Goal: Information Seeking & Learning: Understand process/instructions

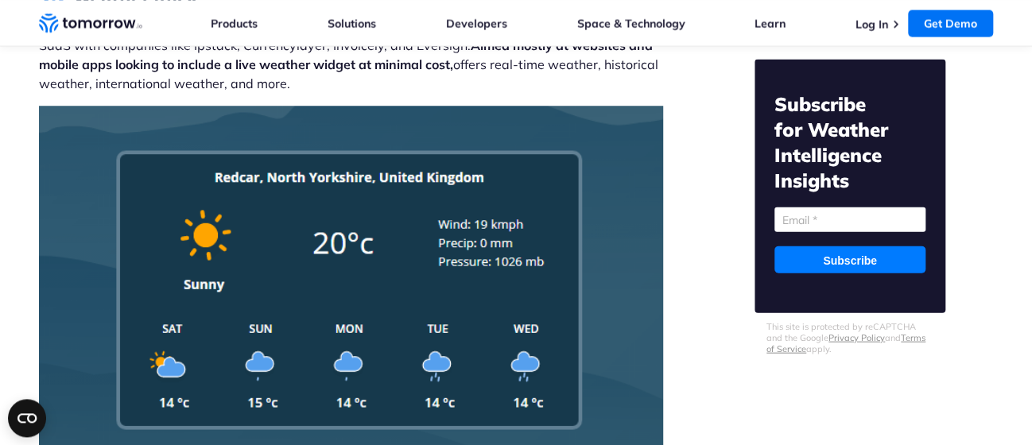
scroll to position [7289, 0]
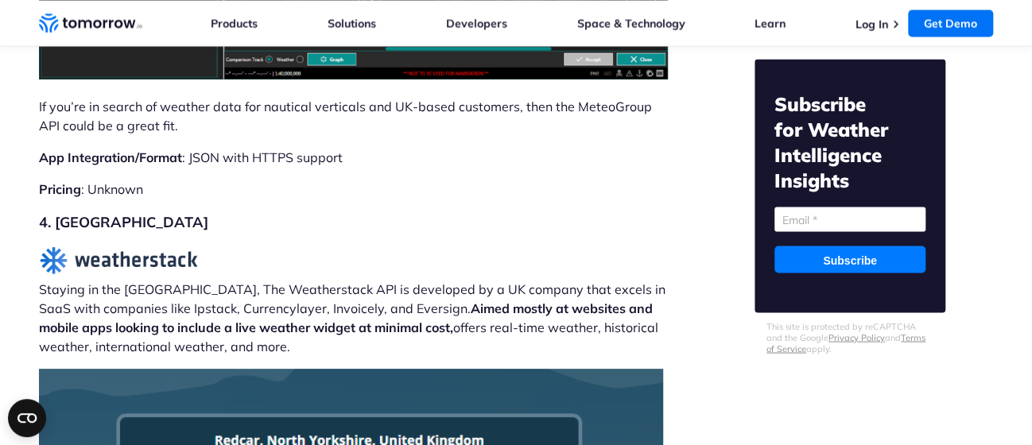
click at [118, 246] on img at bounding box center [118, 260] width 159 height 29
drag, startPoint x: 175, startPoint y: 231, endPoint x: 280, endPoint y: 236, distance: 105.1
click at [280, 246] on p "Staying in the UK, The Weatherstack API is developed by a UK company that excel…" at bounding box center [354, 301] width 631 height 110
copy p "Weatherstack API"
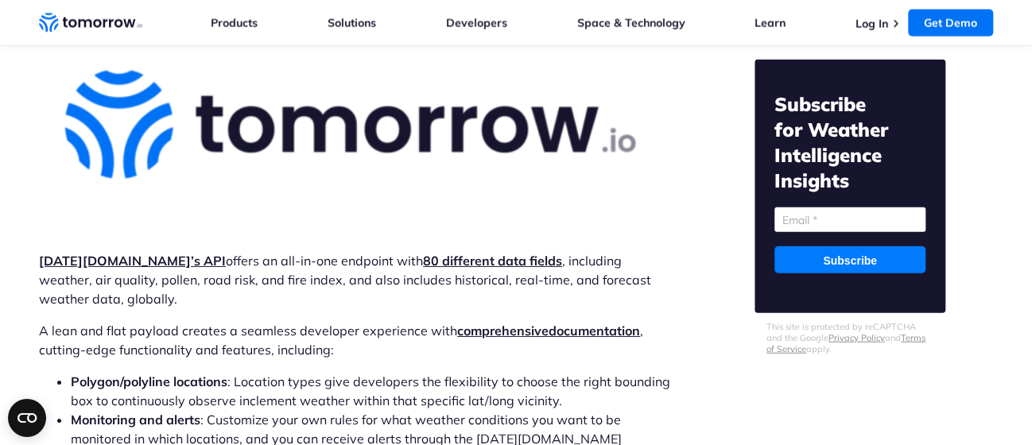
scroll to position [4714, 0]
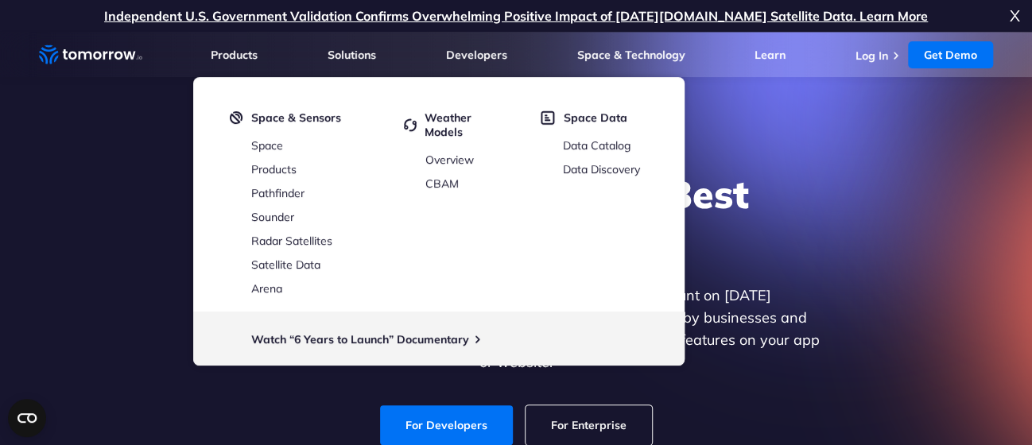
click at [149, 260] on div "Explore the World’s Best Weather API Get reliable and precise weather data thro…" at bounding box center [516, 308] width 980 height 338
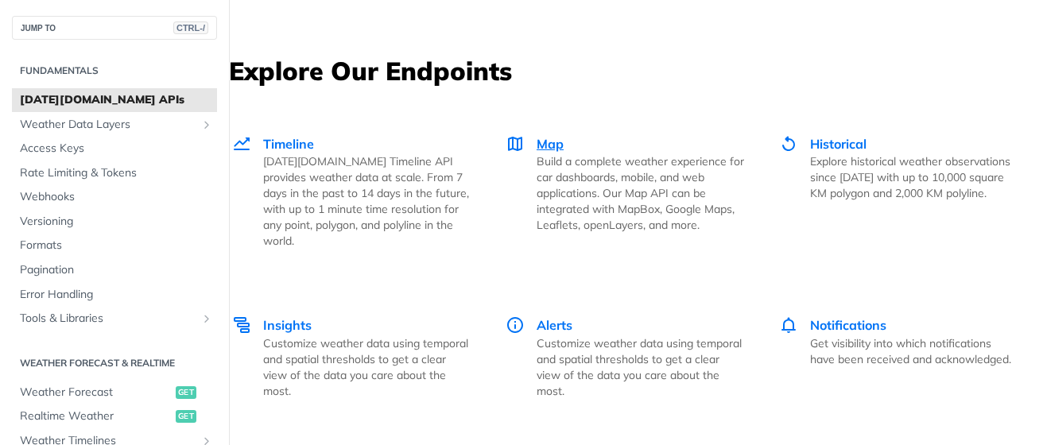
scroll to position [2836, 0]
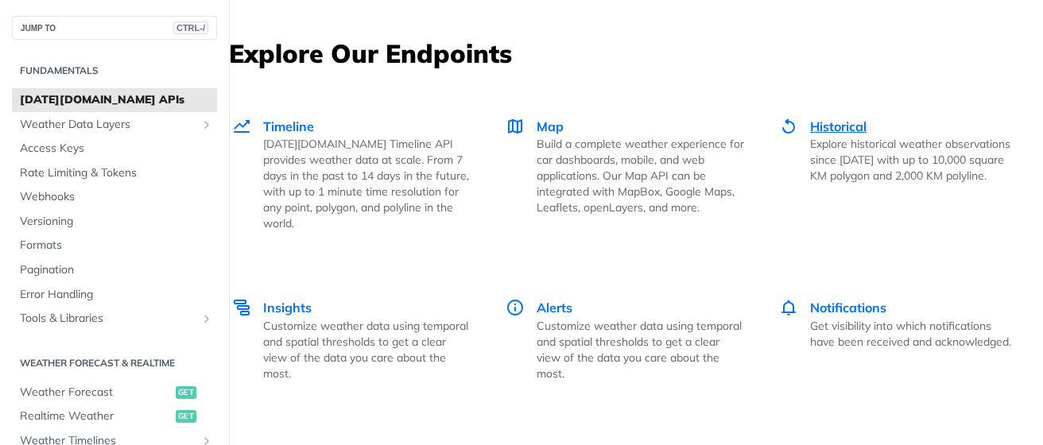
click at [810, 134] on span "Historical" at bounding box center [838, 126] width 56 height 16
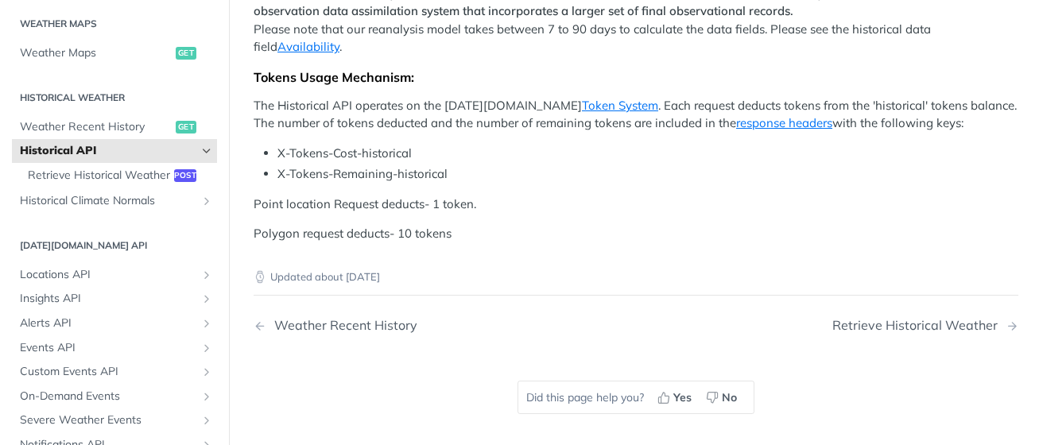
scroll to position [777, 0]
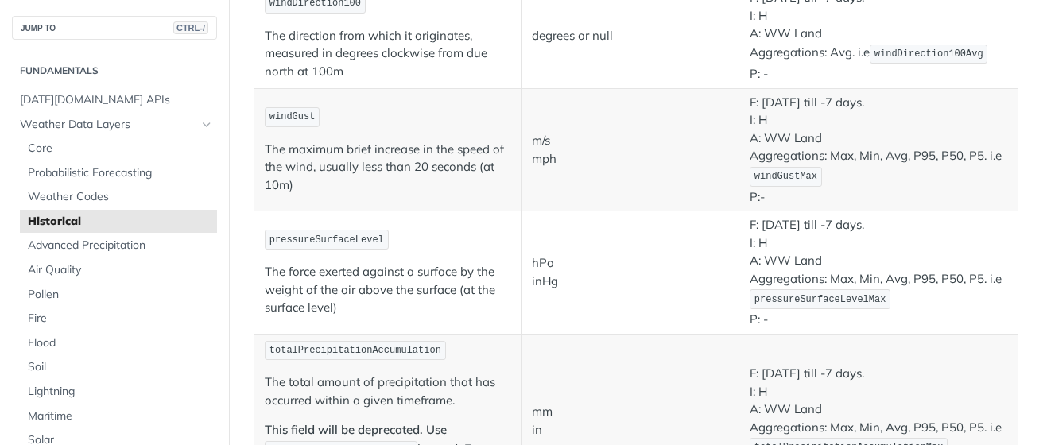
scroll to position [880, 0]
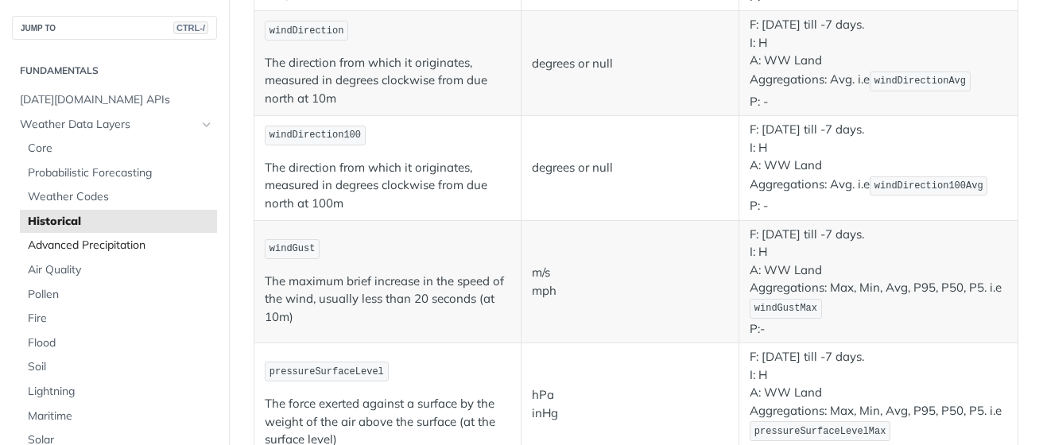
click at [109, 245] on span "Advanced Precipitation" at bounding box center [120, 246] width 185 height 16
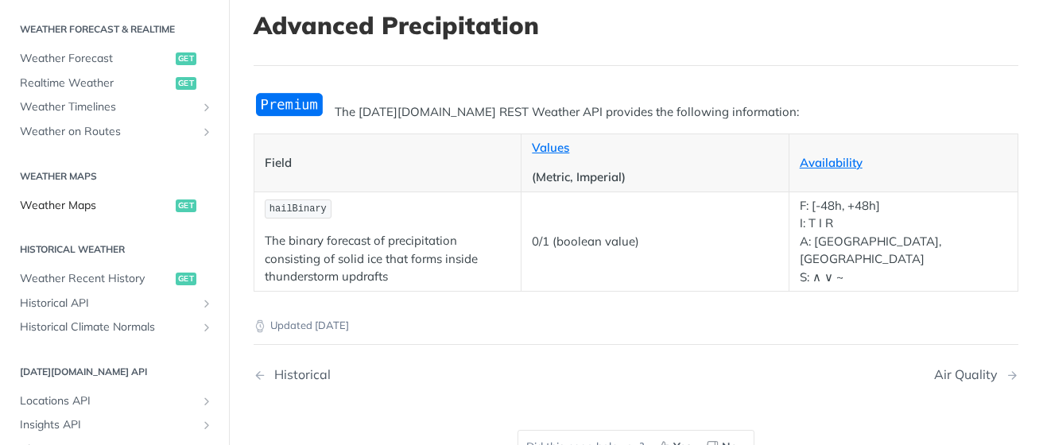
scroll to position [880, 0]
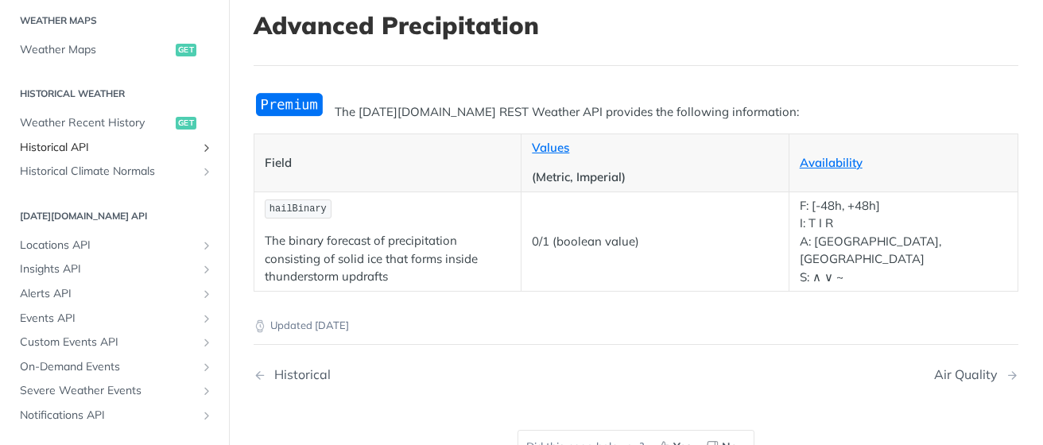
click at [60, 146] on span "Historical API" at bounding box center [108, 148] width 177 height 16
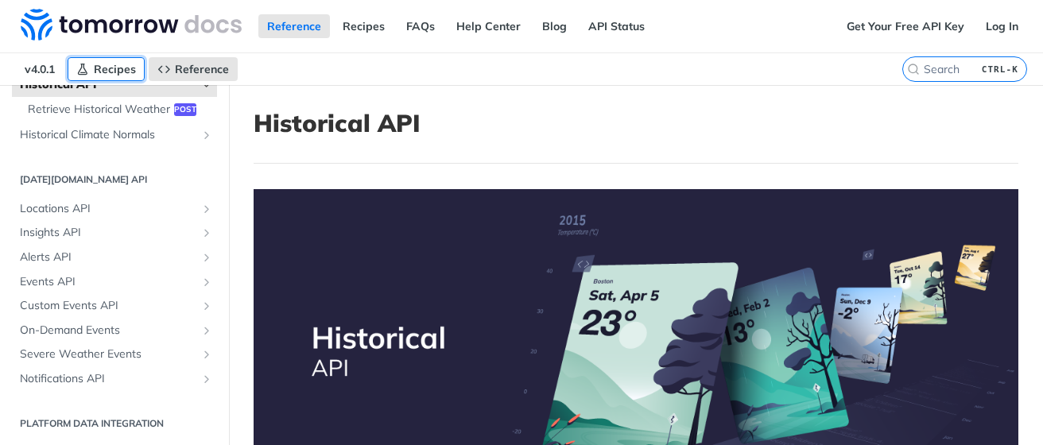
click at [114, 66] on span "Recipes" at bounding box center [115, 69] width 42 height 14
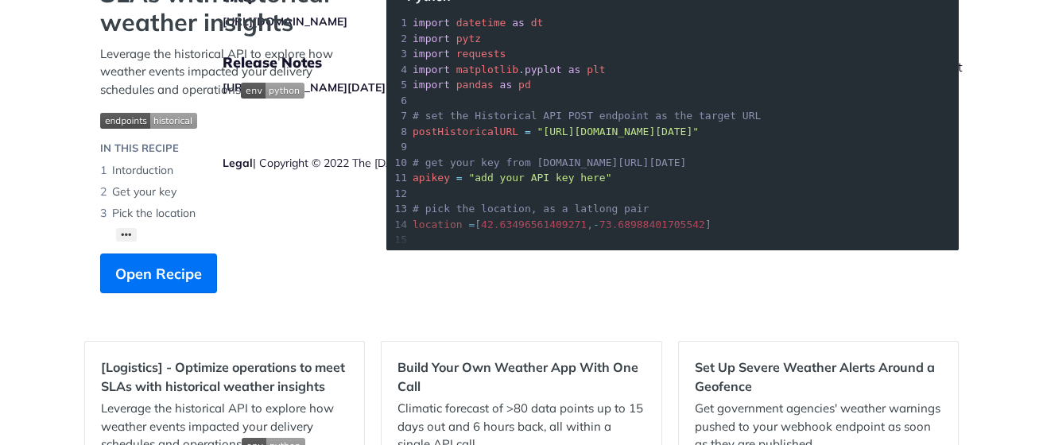
scroll to position [98, 0]
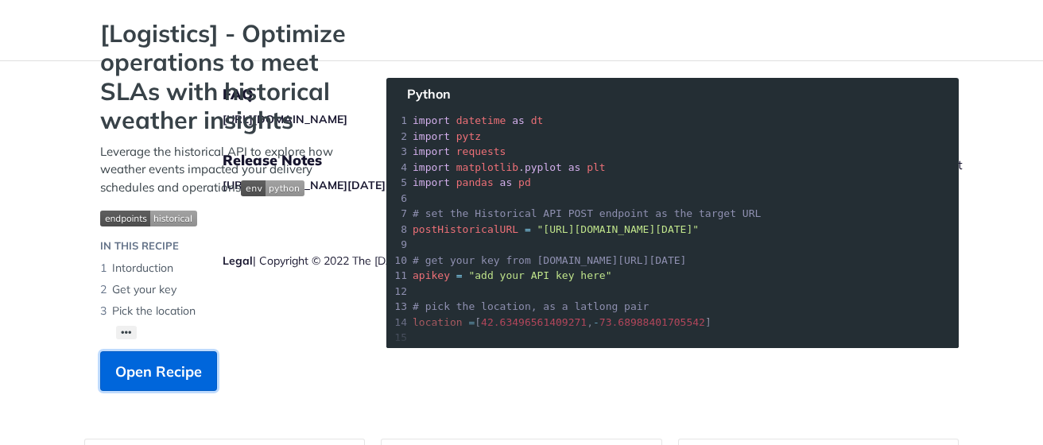
click at [146, 375] on span "Open Recipe" at bounding box center [158, 371] width 87 height 21
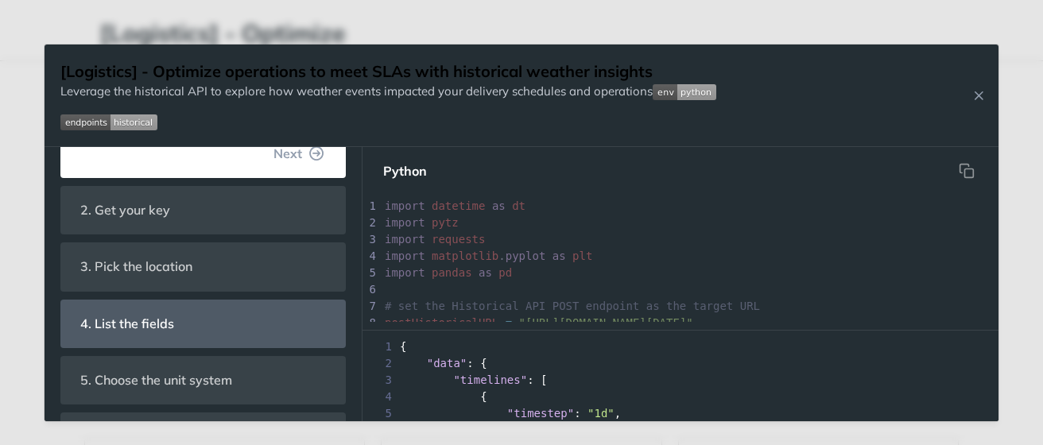
scroll to position [489, 0]
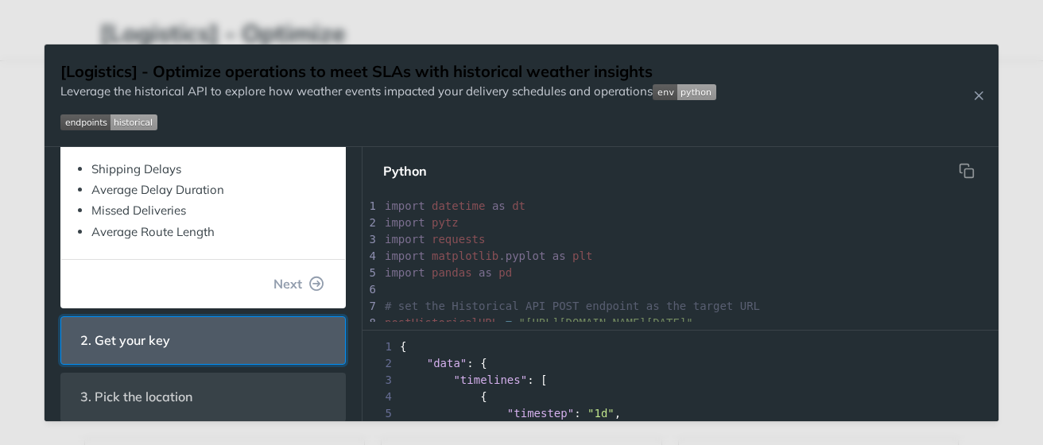
click at [161, 343] on span "2. Get your key" at bounding box center [125, 340] width 112 height 31
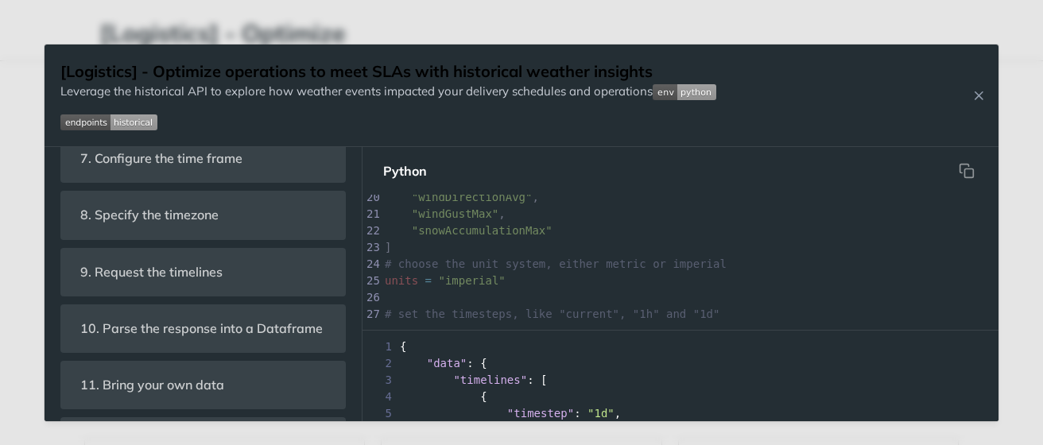
scroll to position [247, 0]
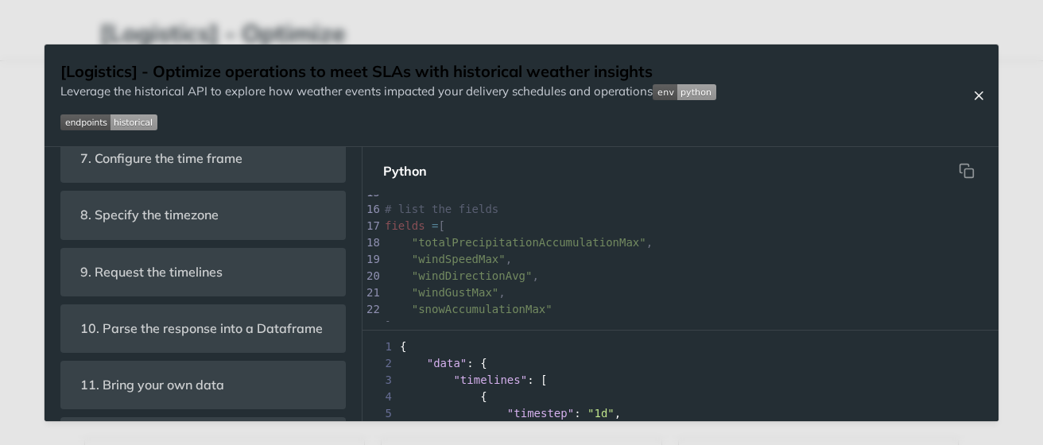
click at [980, 95] on icon "Close Recipe" at bounding box center [979, 95] width 14 height 14
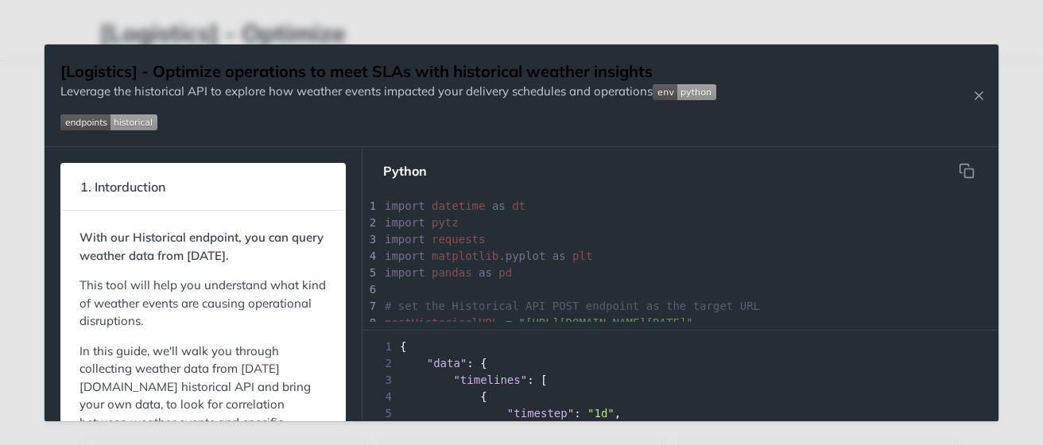
scroll to position [936, 0]
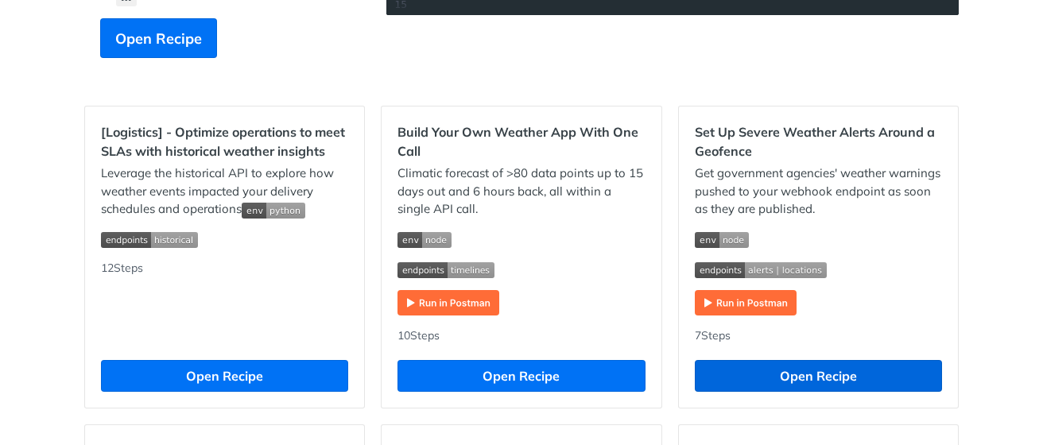
scroll to position [489, 0]
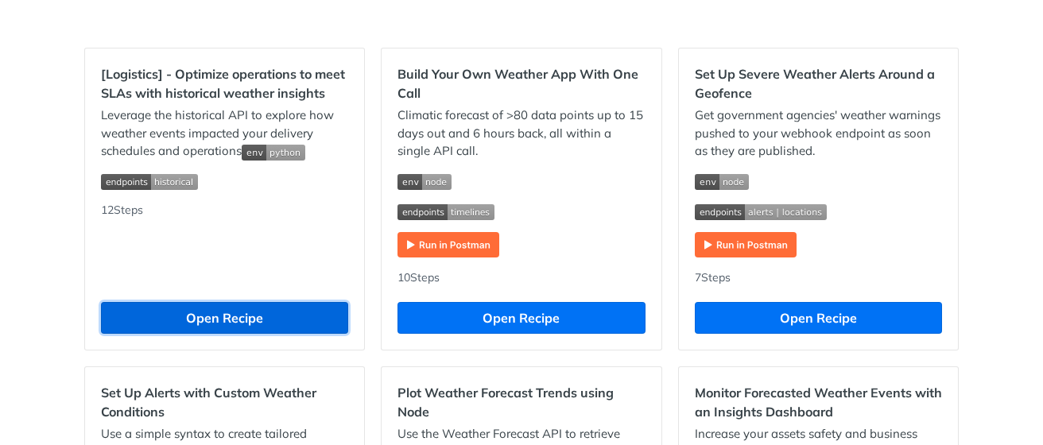
click at [215, 321] on button "Open Recipe" at bounding box center [224, 318] width 247 height 32
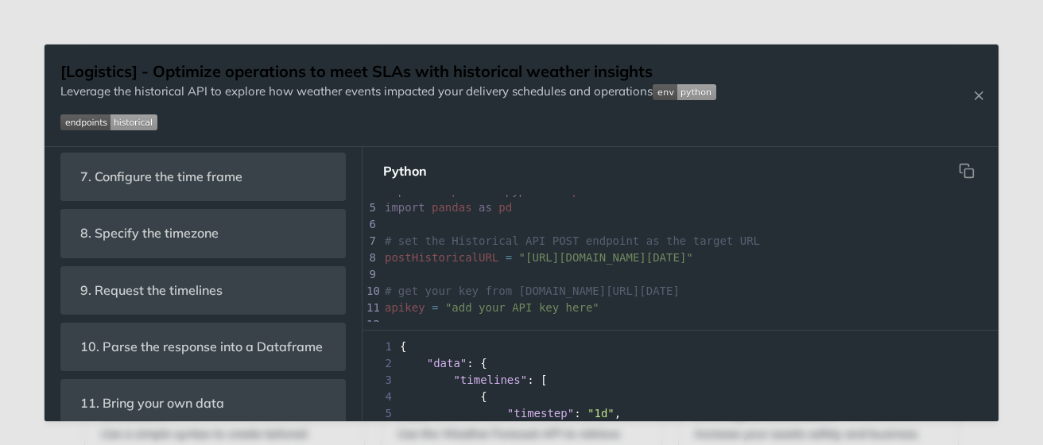
scroll to position [78, 0]
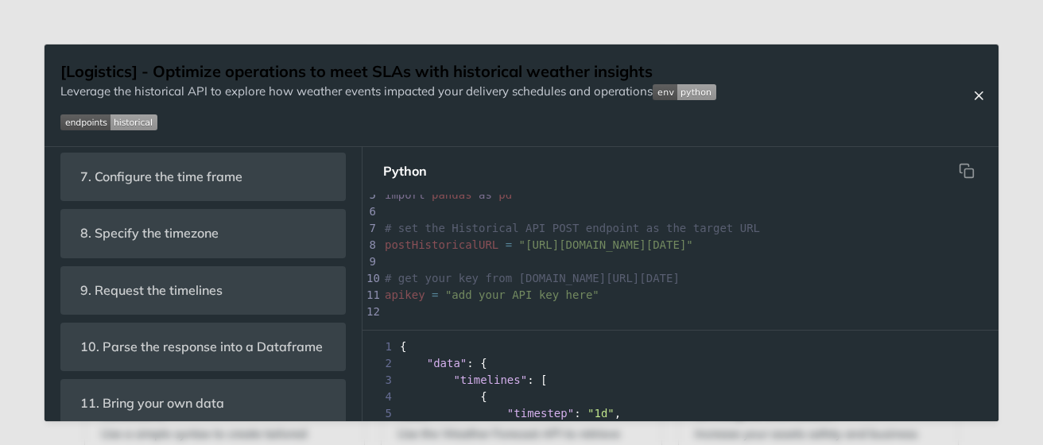
click at [982, 95] on icon "Close Recipe" at bounding box center [979, 95] width 14 height 14
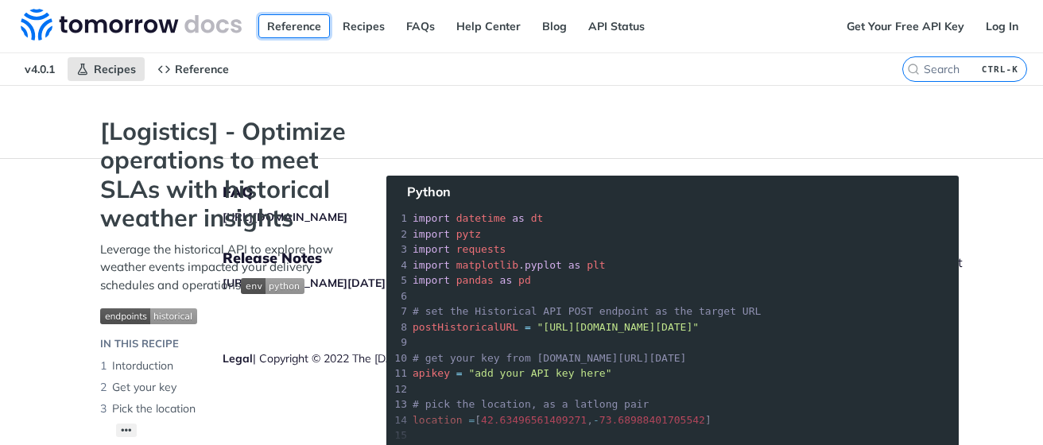
click at [296, 29] on link "Reference" at bounding box center [294, 26] width 72 height 24
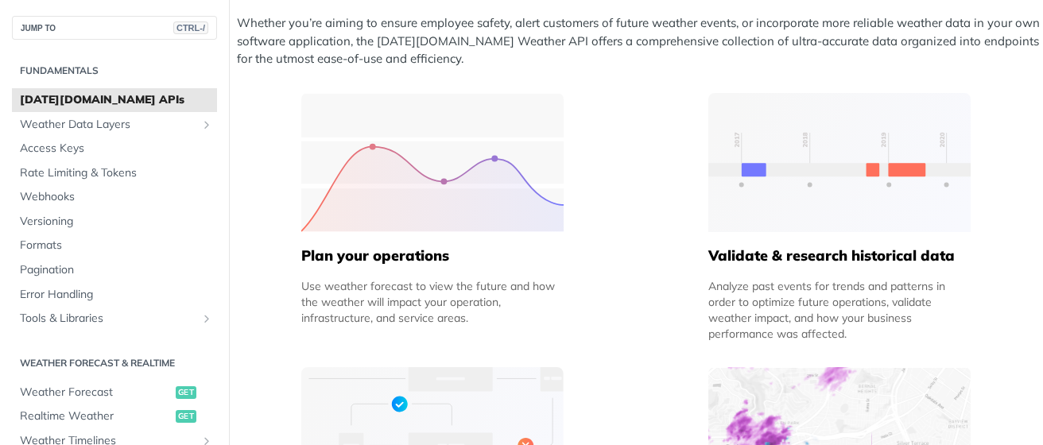
scroll to position [587, 0]
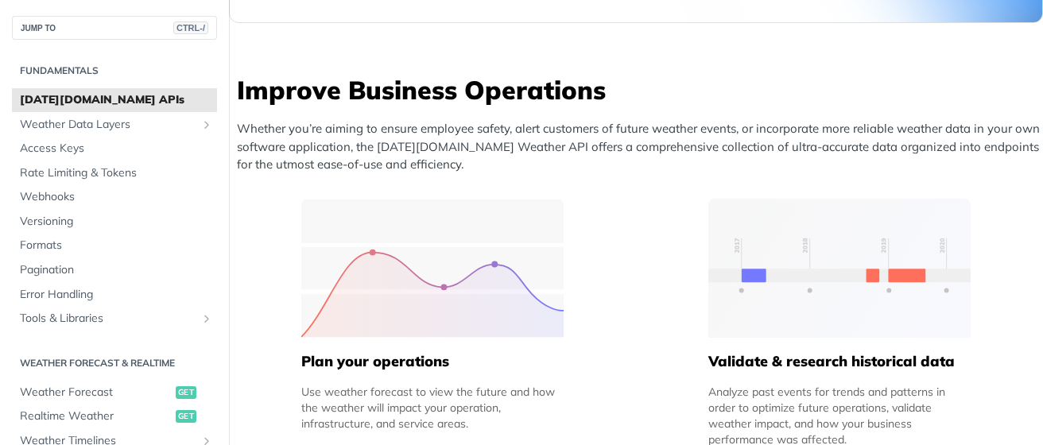
click at [794, 263] on img at bounding box center [839, 268] width 262 height 139
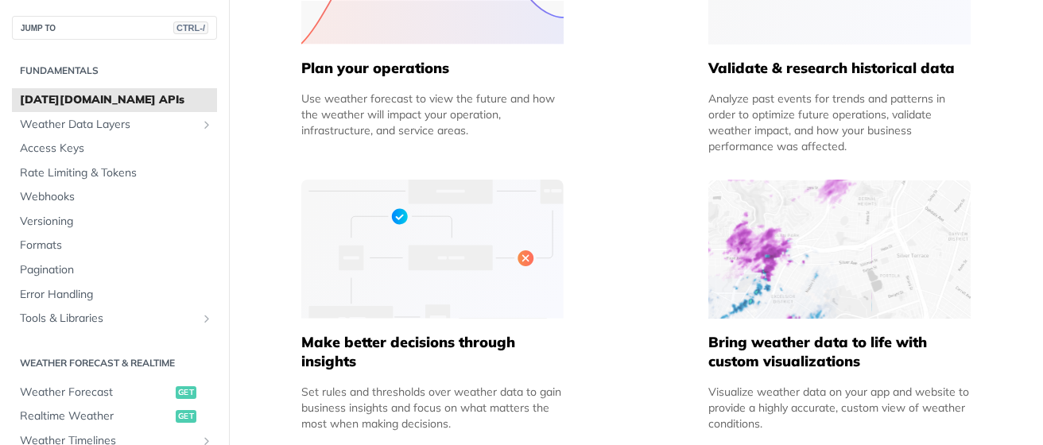
scroll to position [782, 0]
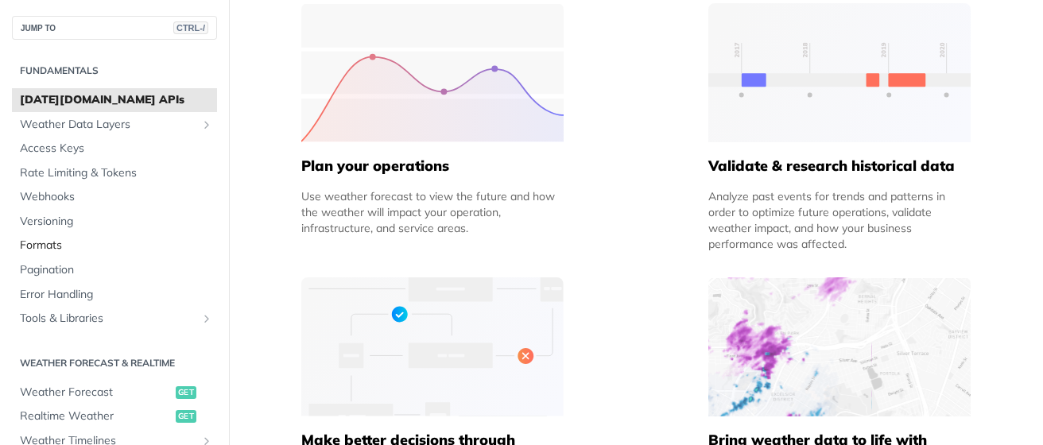
click at [33, 243] on span "Formats" at bounding box center [116, 246] width 193 height 16
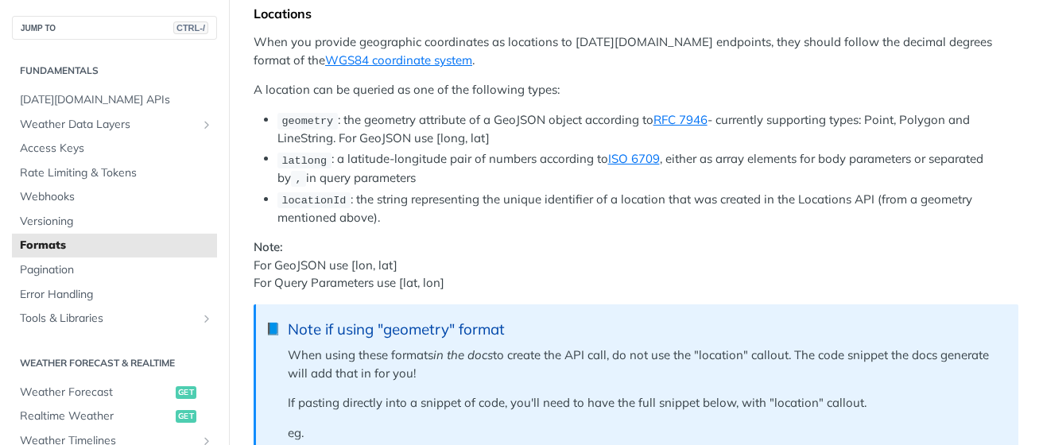
scroll to position [293, 0]
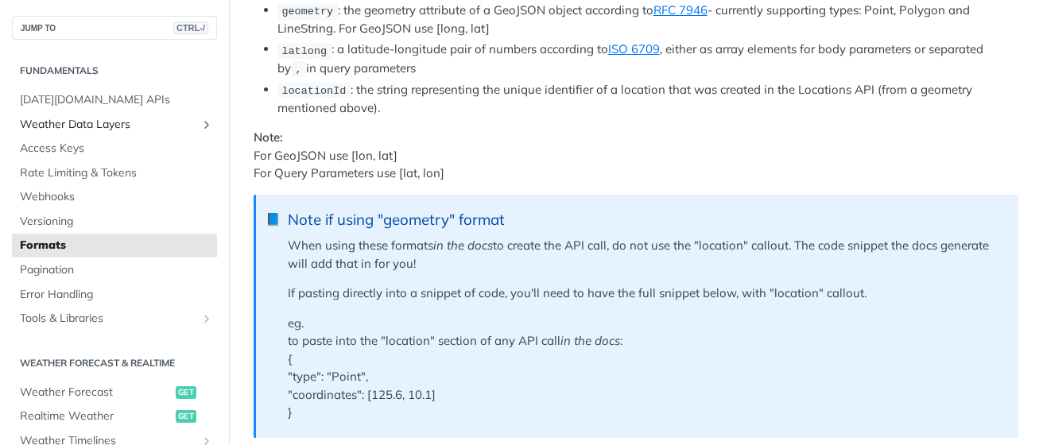
click at [85, 126] on span "Weather Data Layers" at bounding box center [108, 125] width 177 height 16
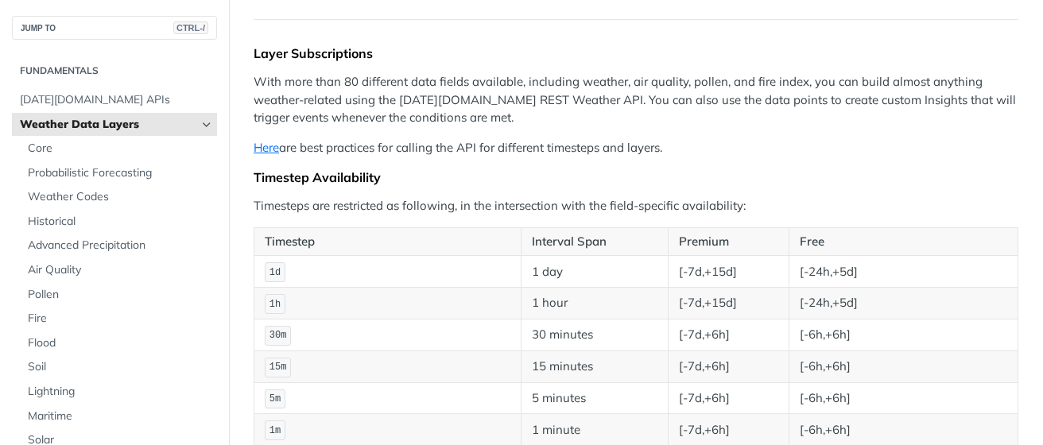
scroll to position [196, 0]
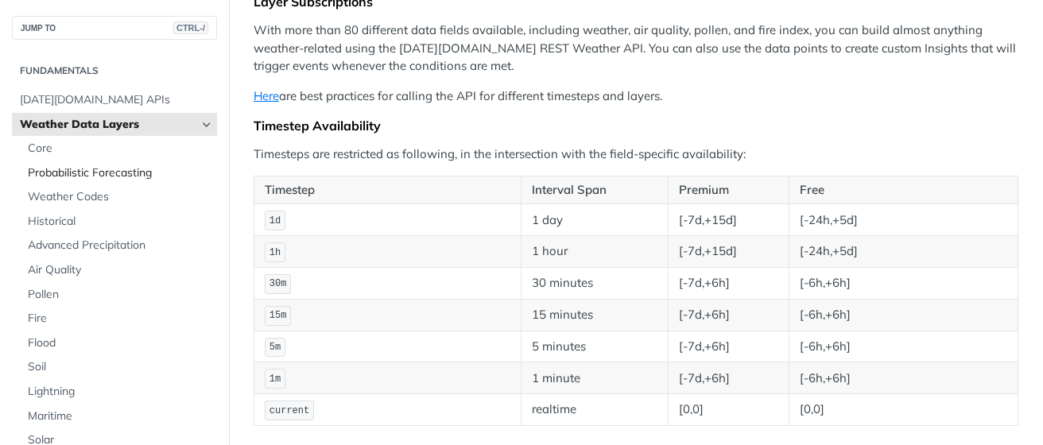
click at [56, 171] on span "Probabilistic Forecasting" at bounding box center [120, 173] width 185 height 16
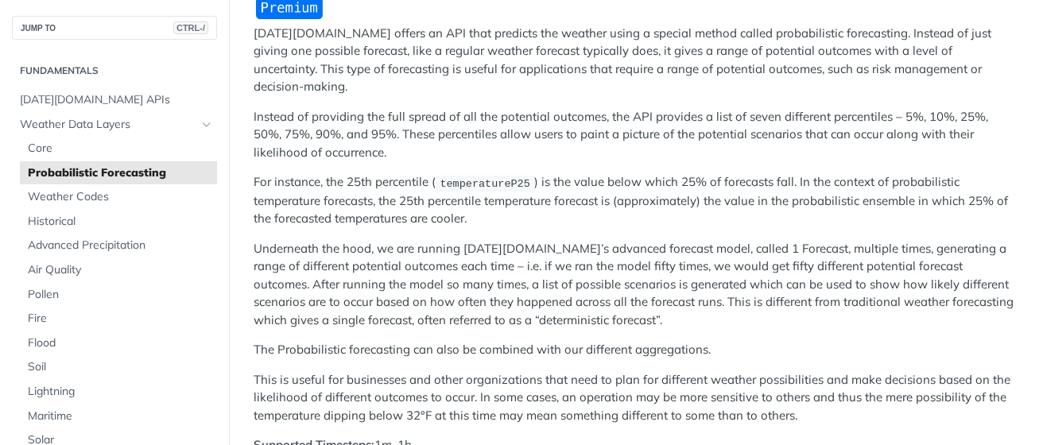
scroll to position [196, 0]
click at [76, 200] on span "Weather Codes" at bounding box center [120, 197] width 185 height 16
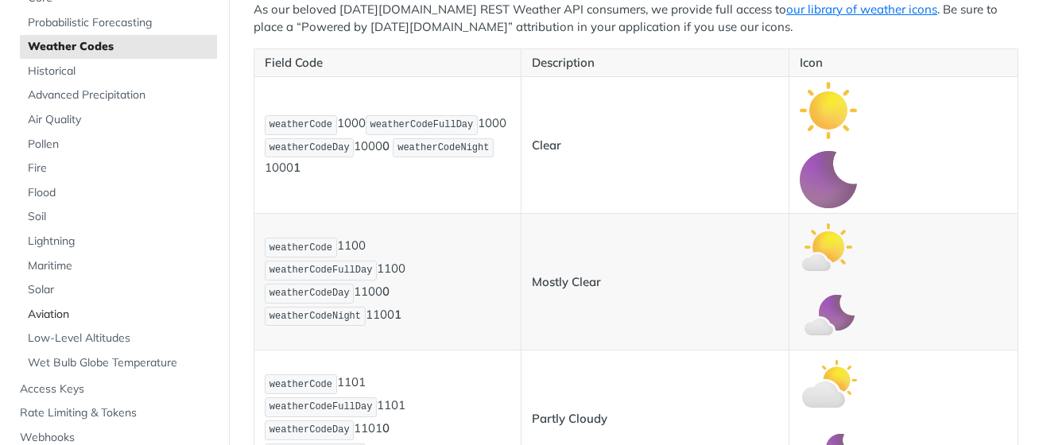
scroll to position [196, 0]
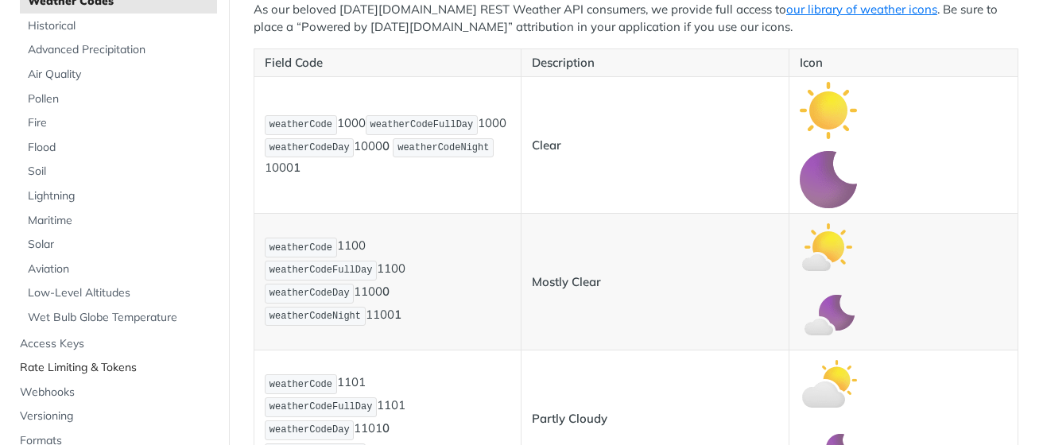
click at [91, 365] on span "Rate Limiting & Tokens" at bounding box center [116, 368] width 193 height 16
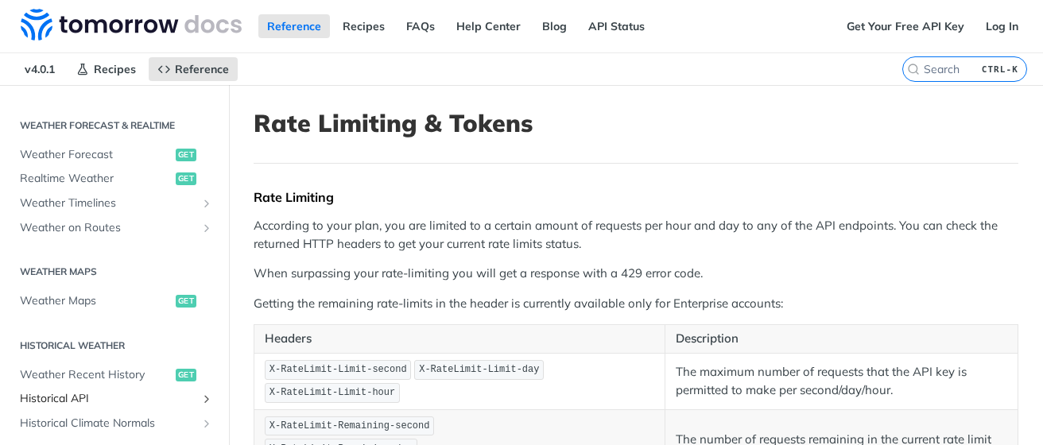
scroll to position [391, 0]
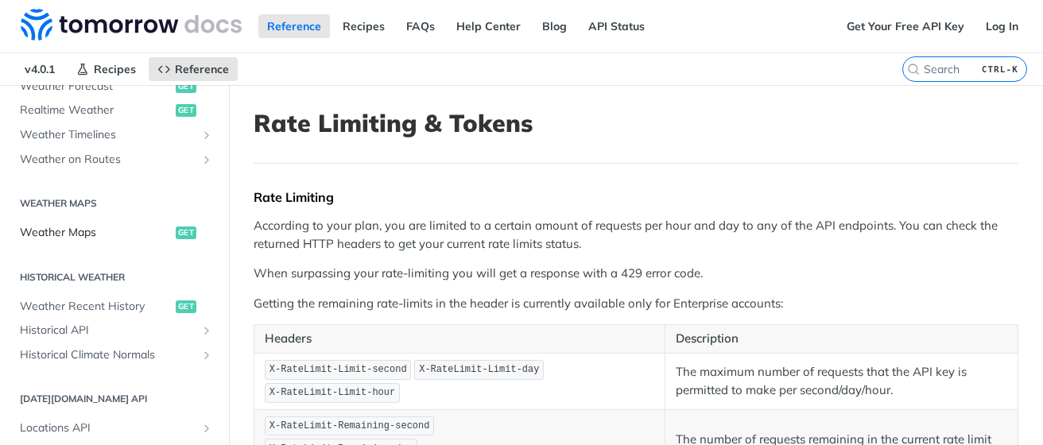
click at [61, 230] on span "Weather Maps" at bounding box center [96, 233] width 152 height 16
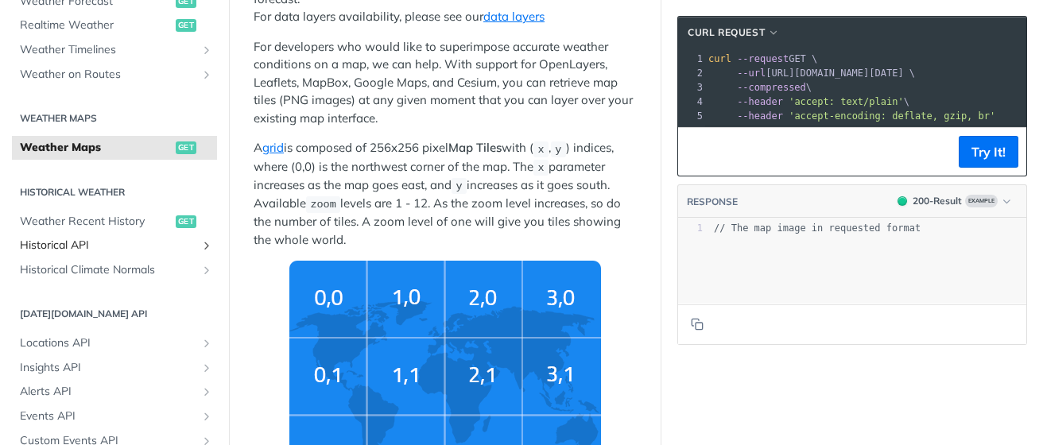
scroll to position [293, 0]
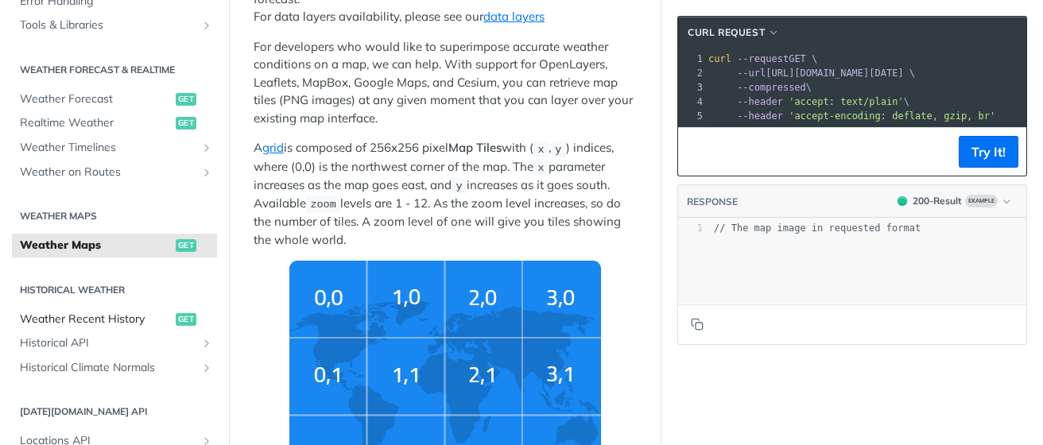
click at [176, 316] on span "get" at bounding box center [186, 319] width 21 height 13
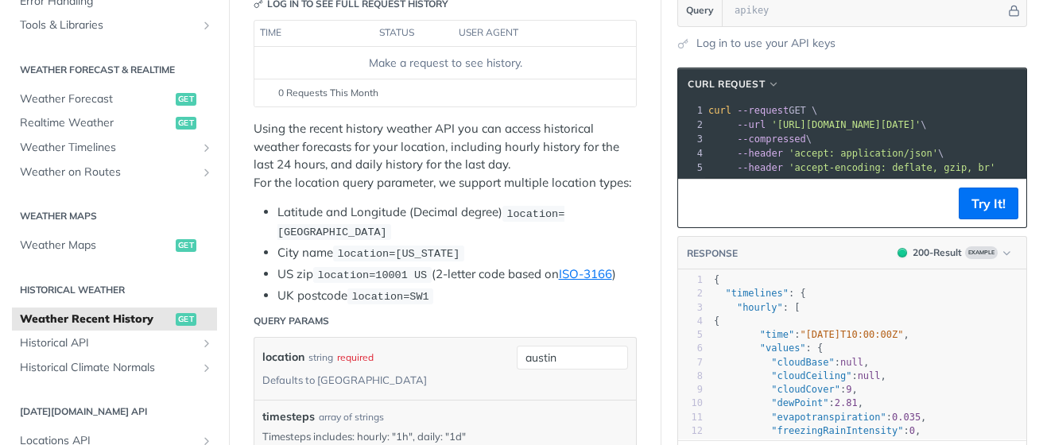
scroll to position [216, 0]
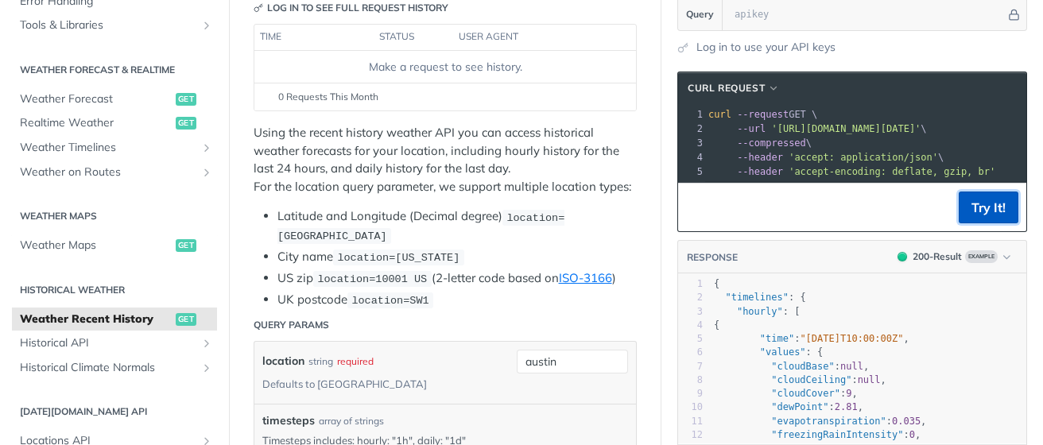
click at [983, 212] on button "Try It!" at bounding box center [989, 208] width 60 height 32
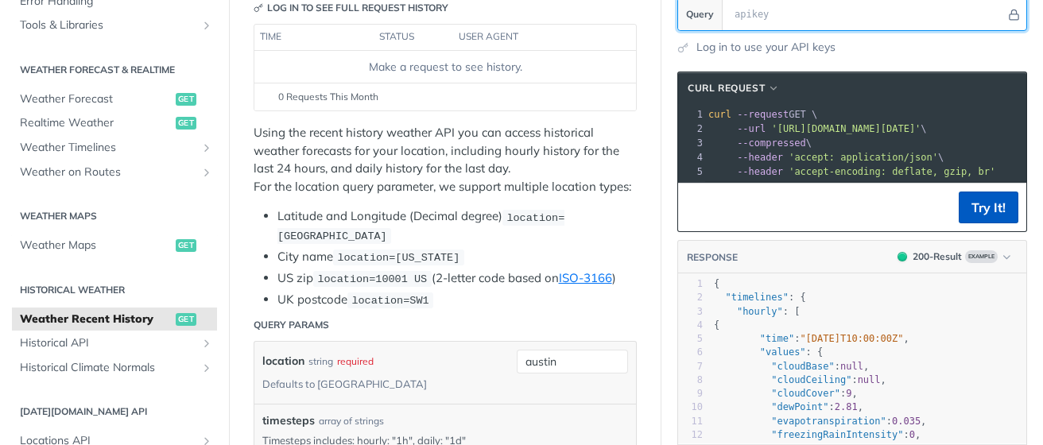
scroll to position [212, 0]
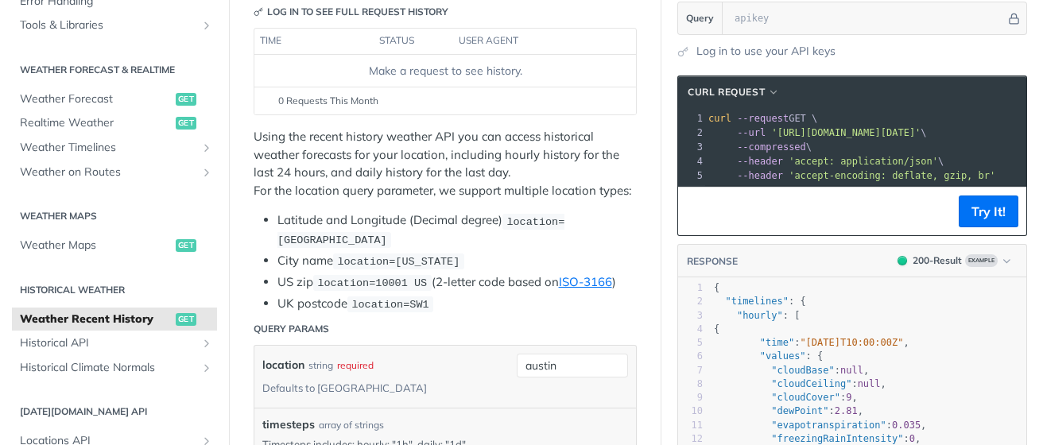
click at [585, 345] on header "Query Params" at bounding box center [445, 329] width 383 height 32
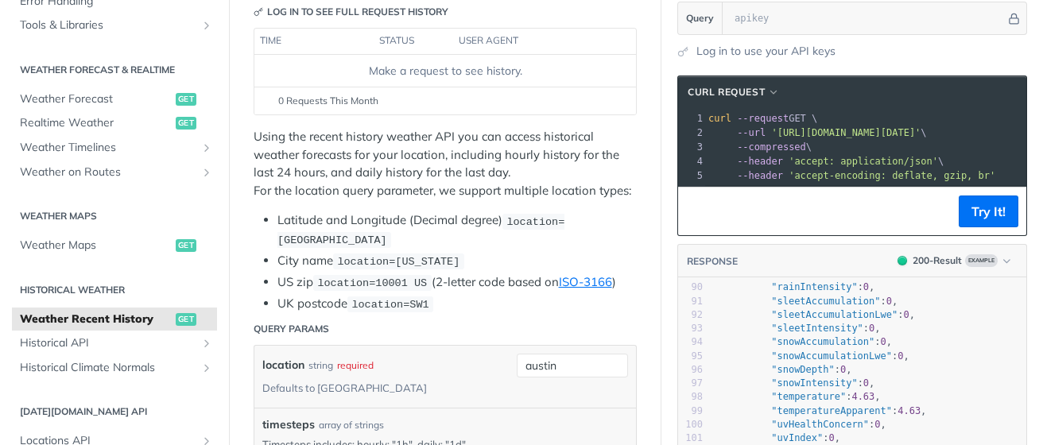
scroll to position [0, 0]
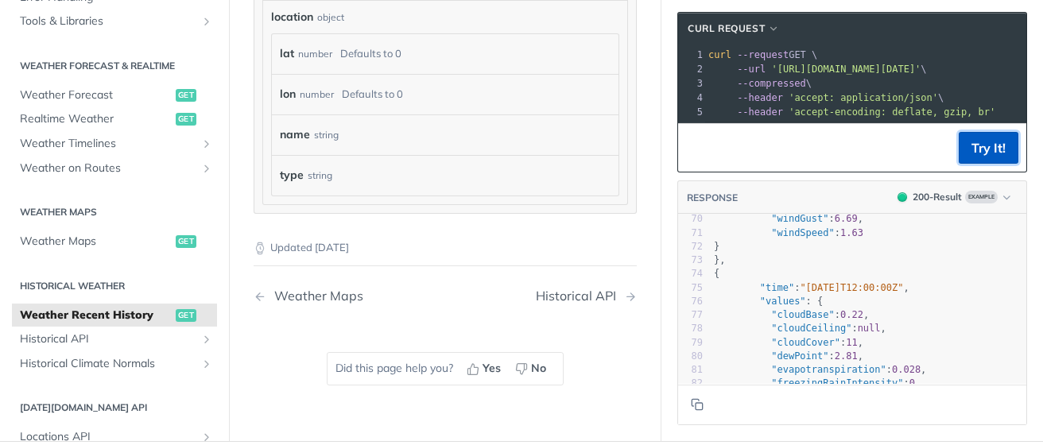
click at [968, 135] on button "Try It!" at bounding box center [989, 148] width 60 height 32
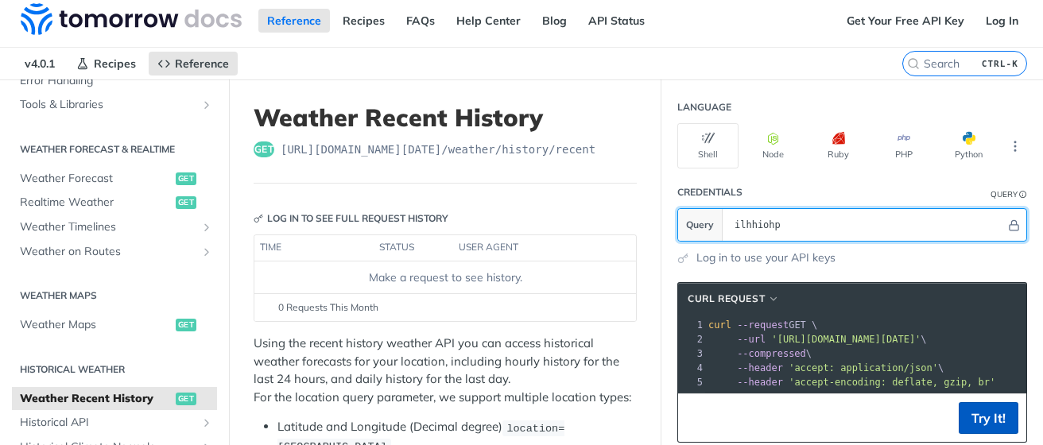
type input "ilhhiohp"
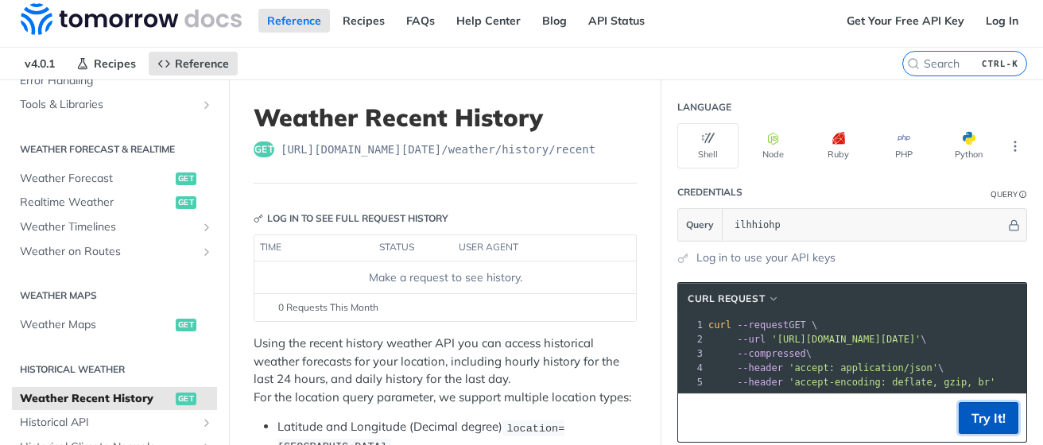
click at [966, 429] on button "Try It!" at bounding box center [989, 418] width 60 height 32
